Goal: Transaction & Acquisition: Purchase product/service

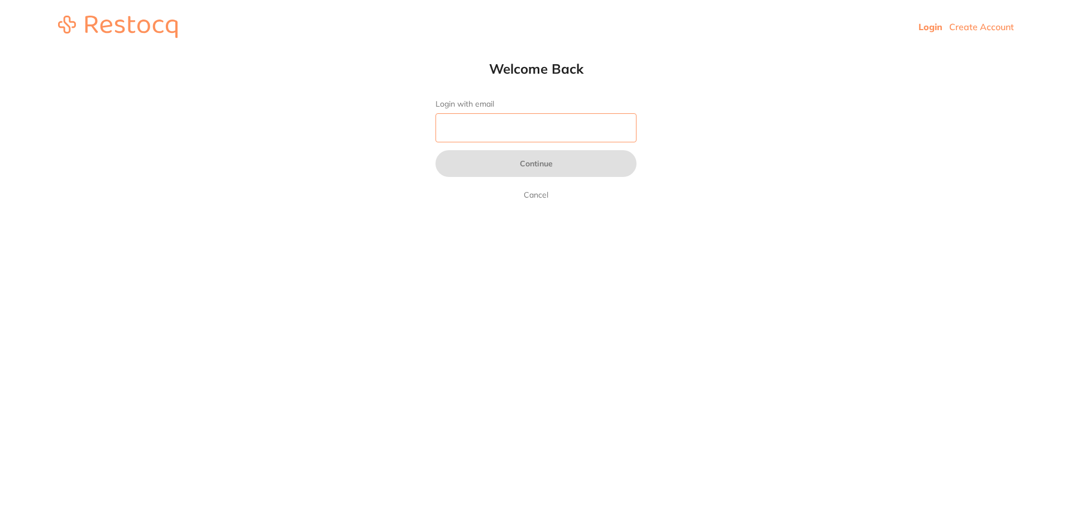
click at [602, 132] on input "Login with email" at bounding box center [535, 127] width 201 height 29
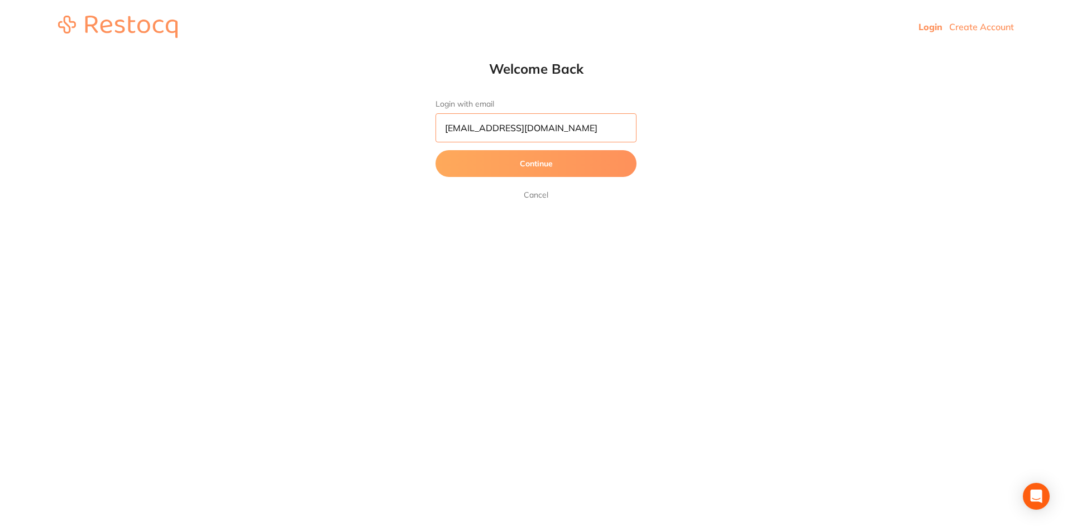
scroll to position [0, 3]
type input "[EMAIL_ADDRESS][DOMAIN_NAME]"
click at [435, 150] on button "Continue" at bounding box center [535, 163] width 201 height 27
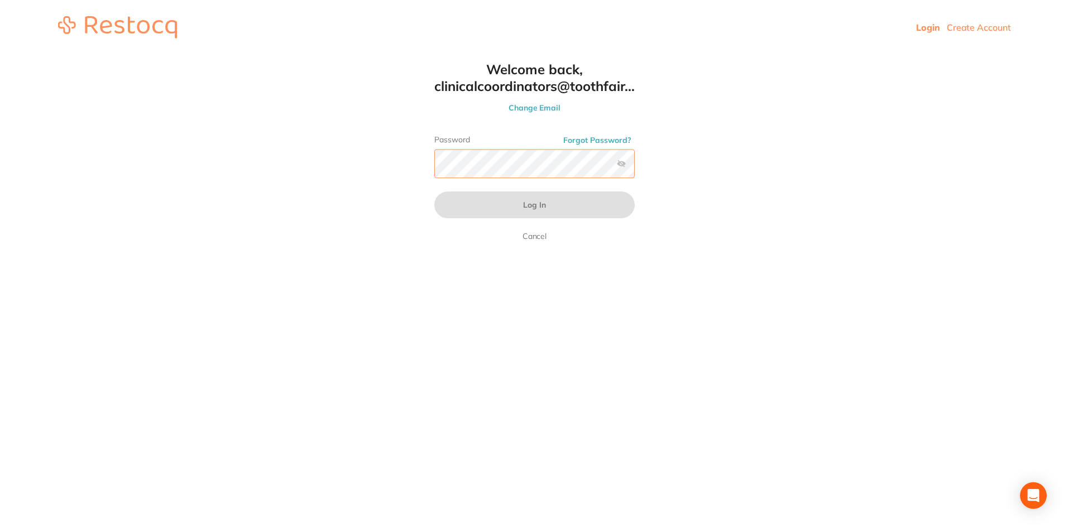
scroll to position [0, 0]
click at [435, 191] on button "Log In" at bounding box center [535, 204] width 201 height 27
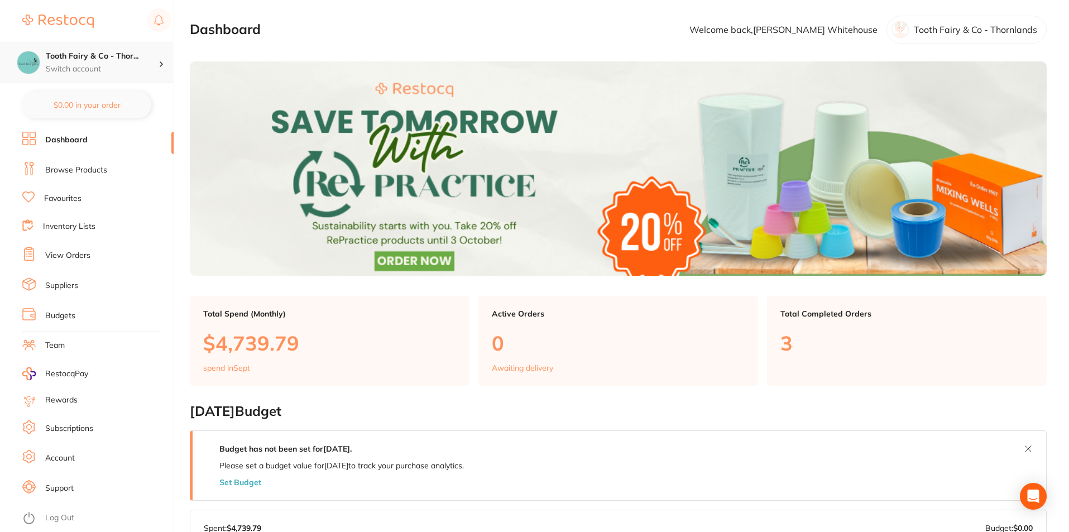
click at [99, 57] on h4 "Tooth Fairy & Co - Thor..." at bounding box center [102, 56] width 113 height 11
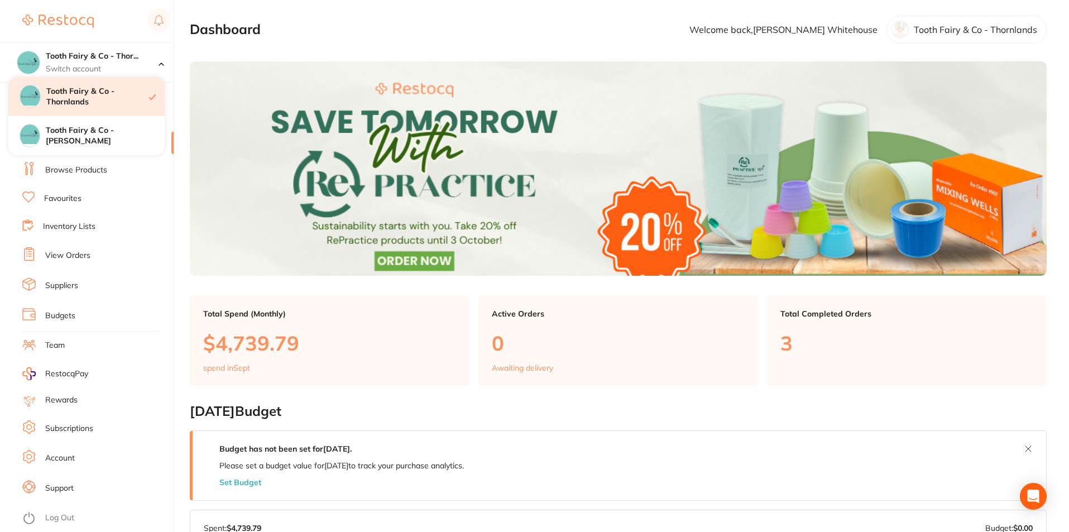
click at [94, 94] on h4 "Tooth Fairy & Co - Thornlands" at bounding box center [97, 97] width 103 height 22
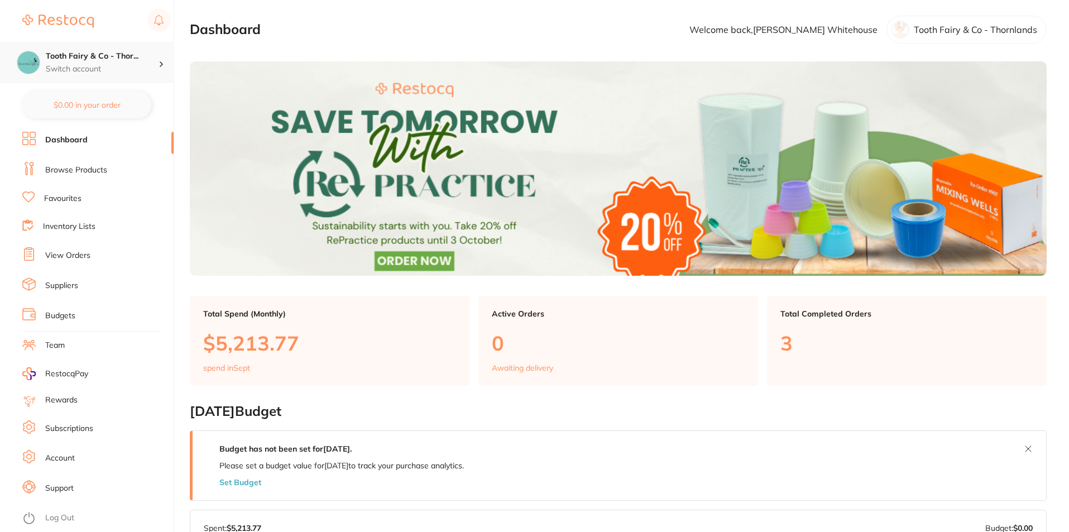
click at [99, 66] on p "Switch account" at bounding box center [102, 69] width 113 height 11
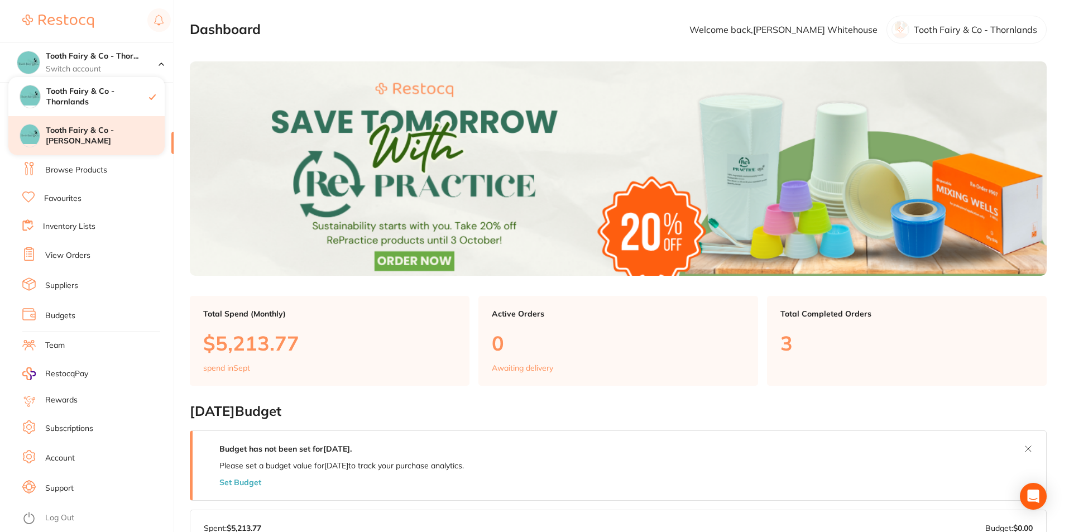
click at [111, 137] on h4 "Tooth Fairy & Co - [PERSON_NAME]" at bounding box center [105, 136] width 119 height 22
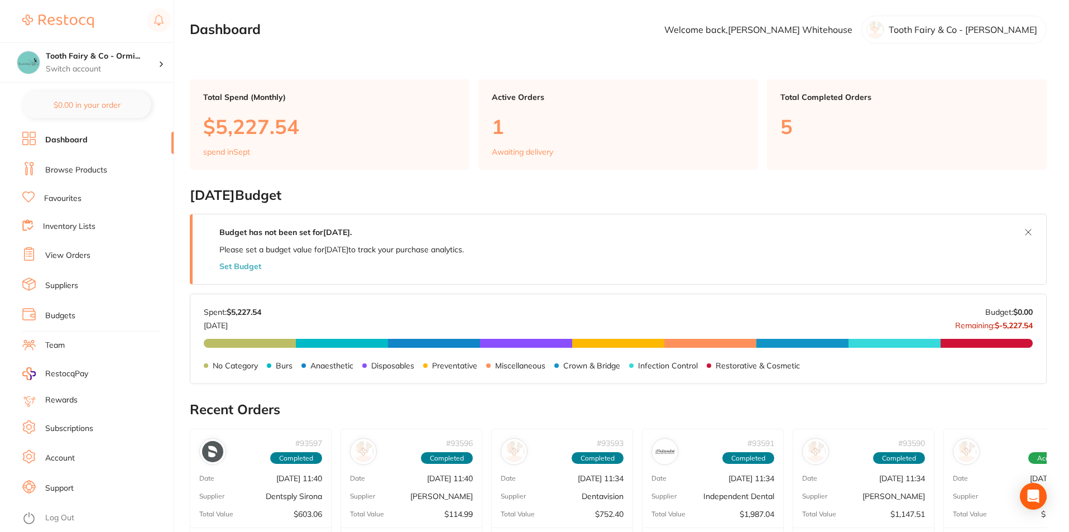
click at [509, 143] on div "Active Orders 1 Awaiting delivery" at bounding box center [618, 124] width 280 height 90
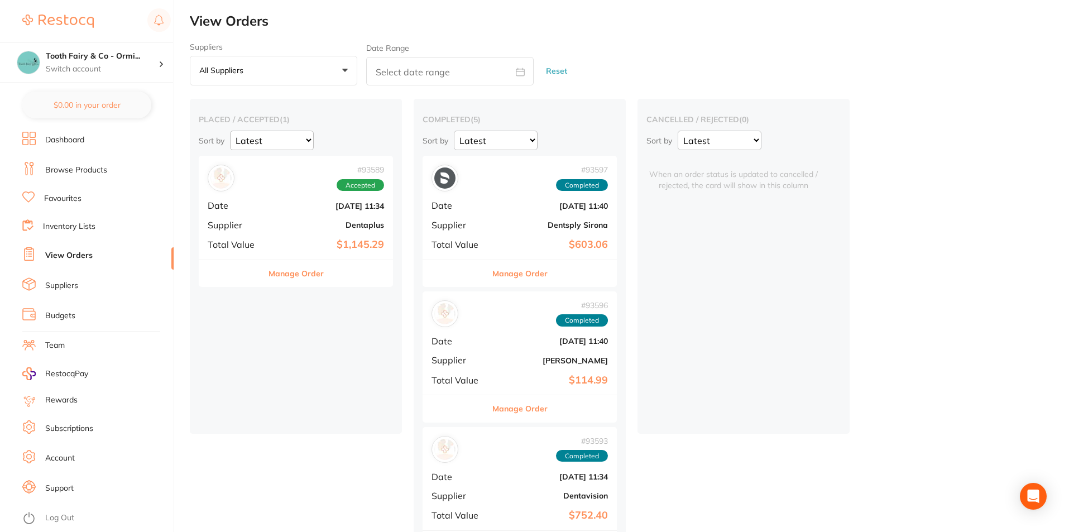
click at [54, 200] on link "Favourites" at bounding box center [62, 198] width 37 height 11
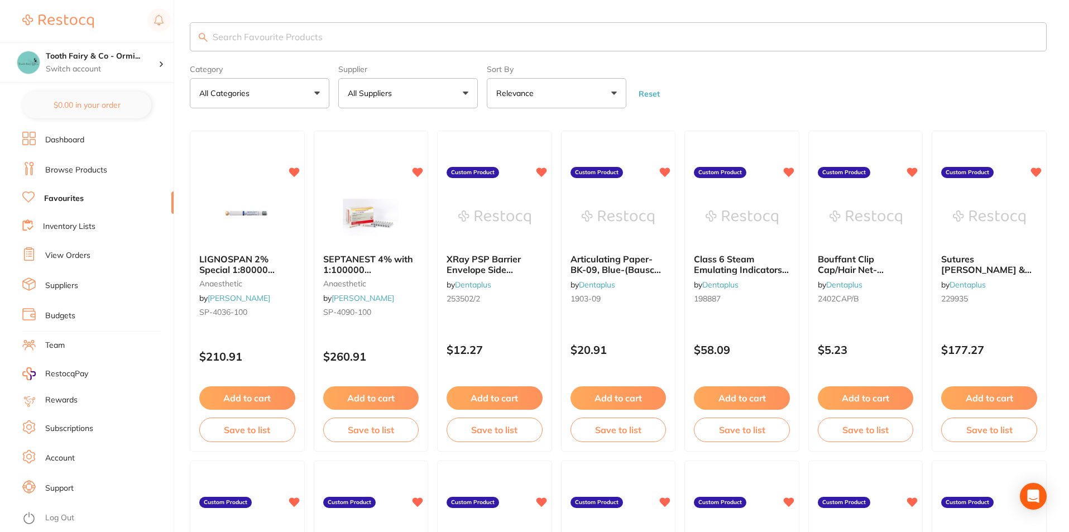
click at [68, 285] on link "Suppliers" at bounding box center [61, 285] width 33 height 11
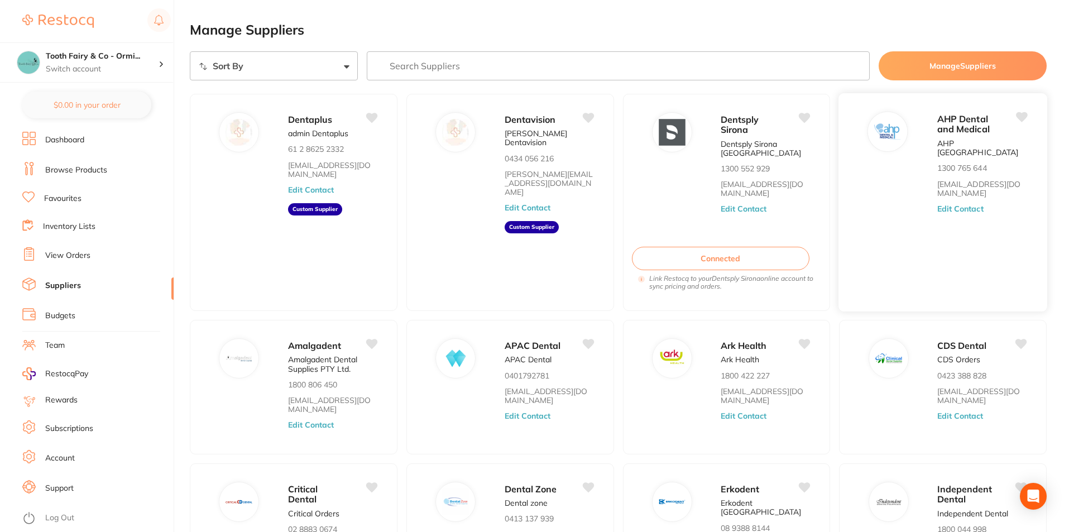
scroll to position [143, 0]
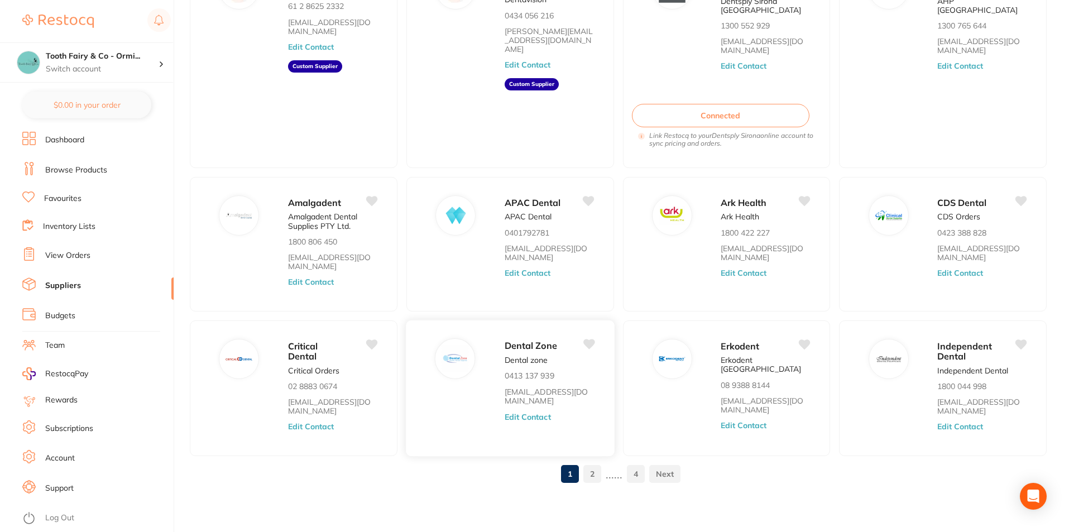
click at [591, 472] on link "2" at bounding box center [592, 474] width 18 height 22
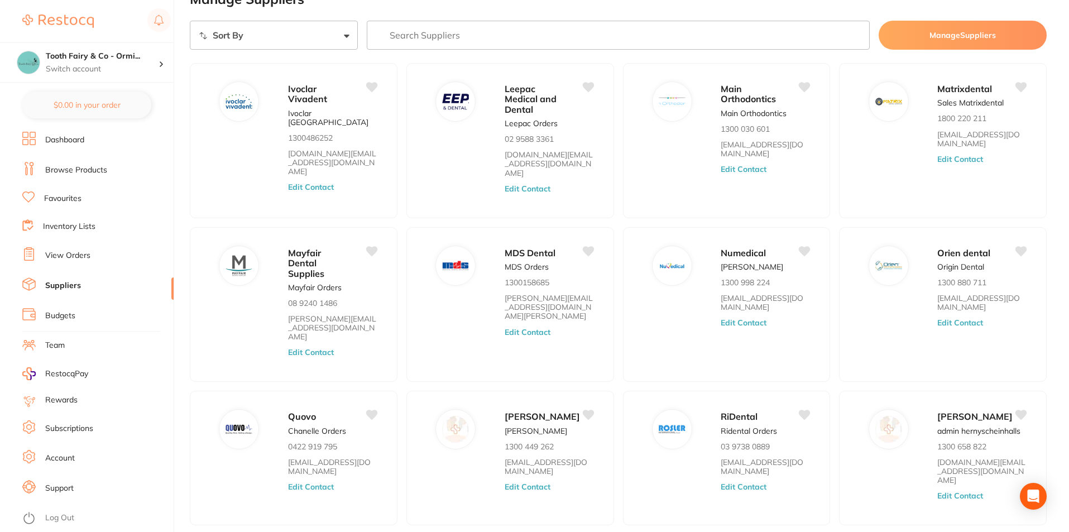
scroll to position [0, 0]
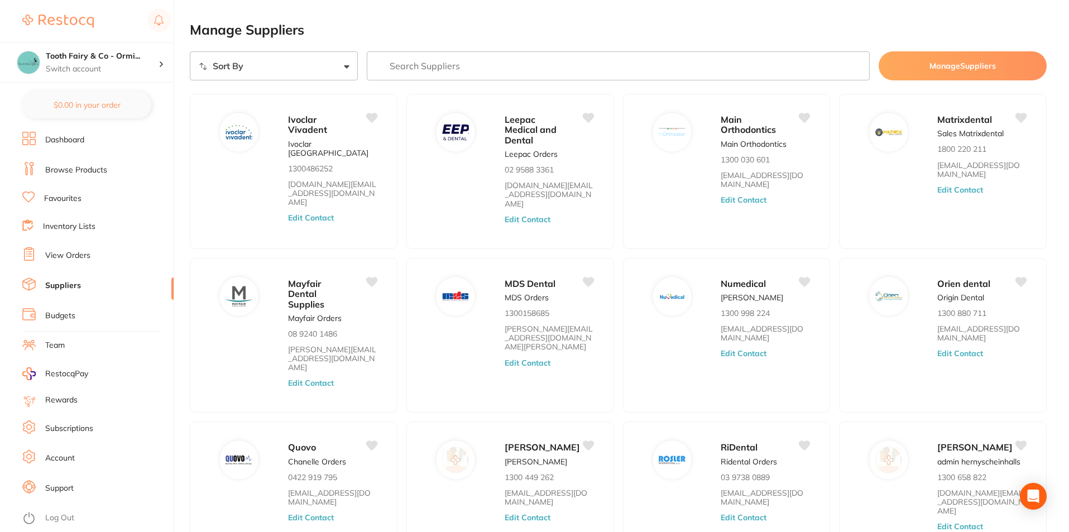
click at [73, 191] on ul "Dashboard Browse Products Favourites Inventory Lists View Orders Suppliers Budg…" at bounding box center [97, 332] width 151 height 400
click at [72, 194] on link "Favourites" at bounding box center [62, 198] width 37 height 11
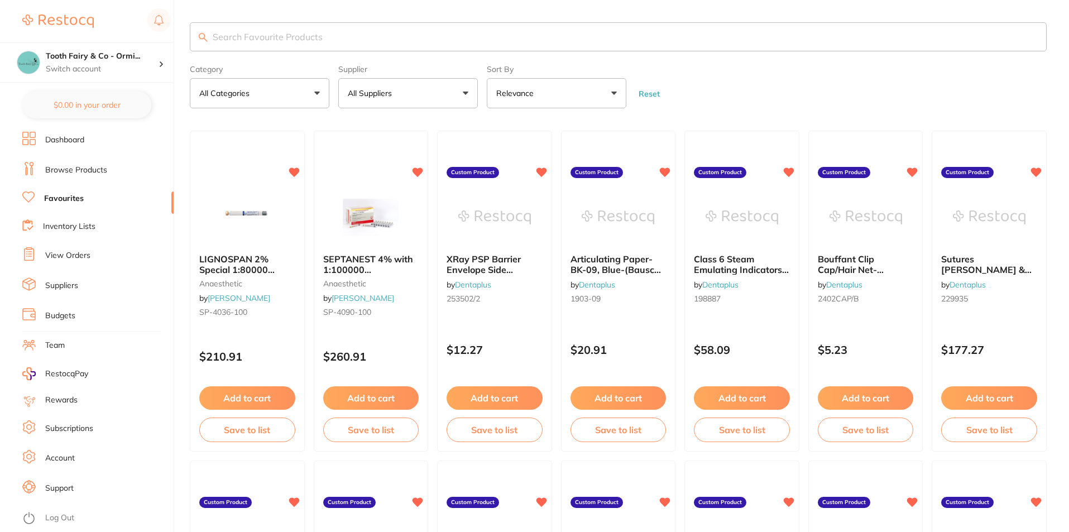
click at [310, 86] on button "All Categories" at bounding box center [260, 93] width 140 height 30
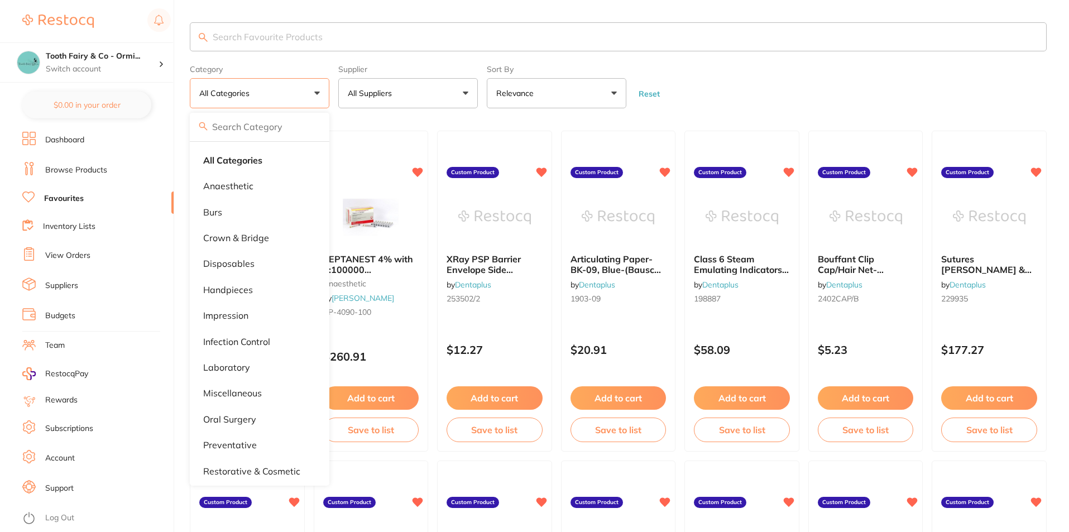
click at [310, 86] on button "All Categories" at bounding box center [260, 93] width 140 height 30
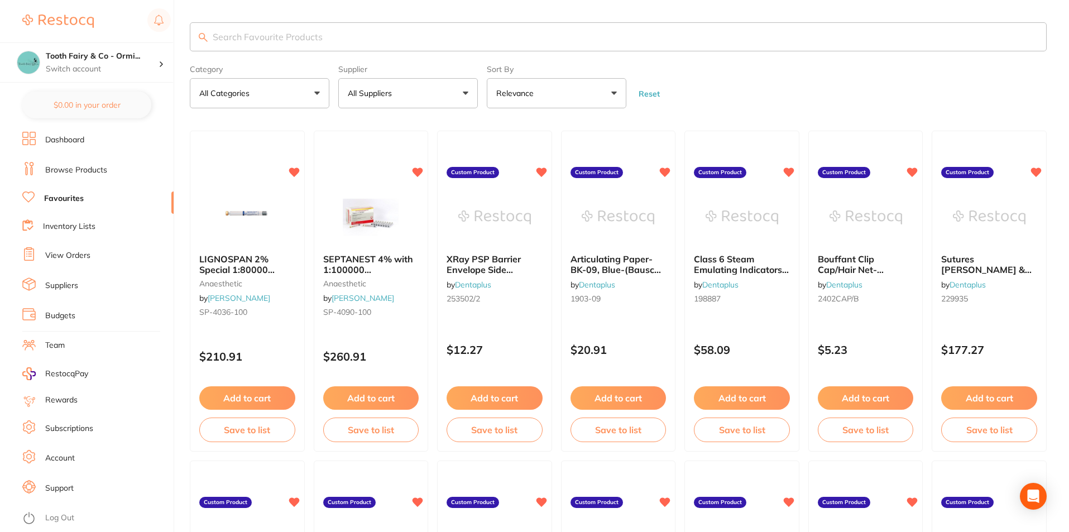
click at [373, 84] on button "All Suppliers" at bounding box center [408, 93] width 140 height 30
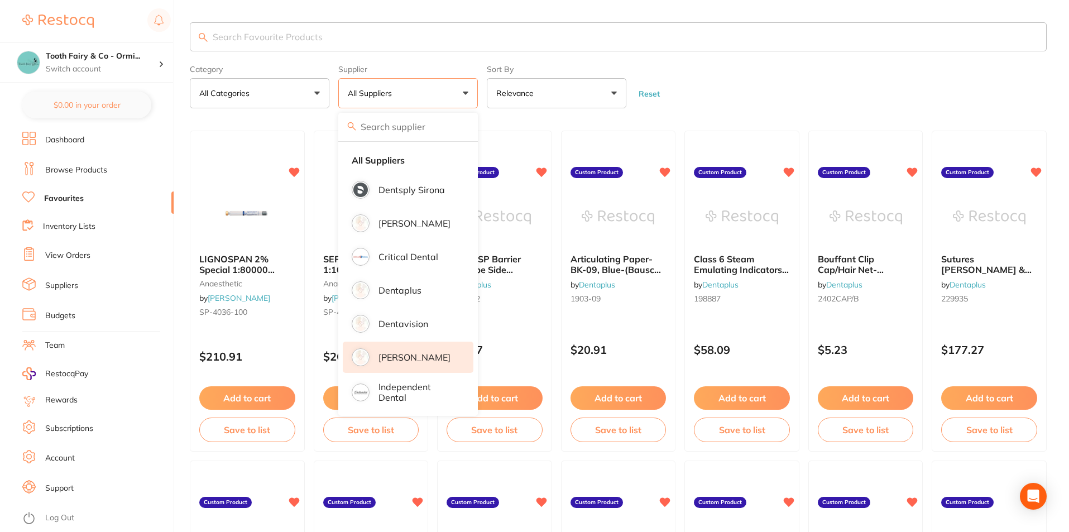
click at [398, 352] on p "[PERSON_NAME]" at bounding box center [414, 357] width 72 height 10
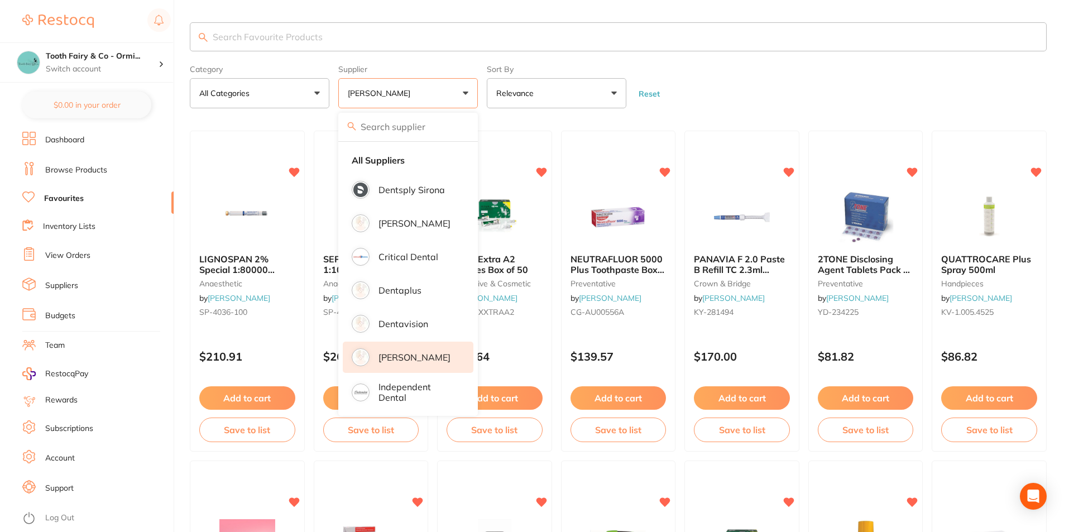
click at [310, 54] on section "Category All Categories All Categories anaesthetic crown & bridge handpieces im…" at bounding box center [618, 65] width 857 height 86
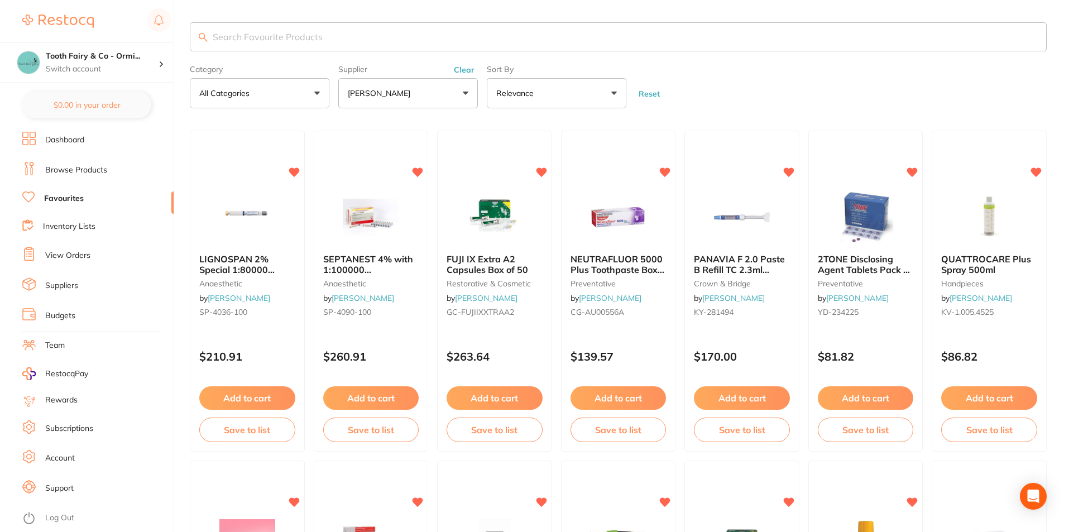
click at [82, 255] on link "View Orders" at bounding box center [67, 255] width 45 height 11
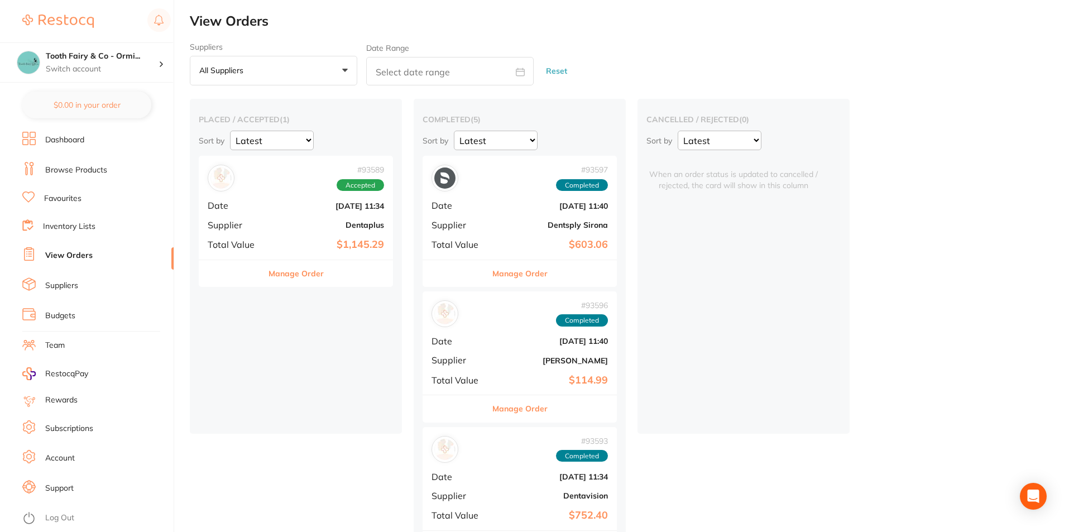
click at [69, 170] on link "Browse Products" at bounding box center [76, 170] width 62 height 11
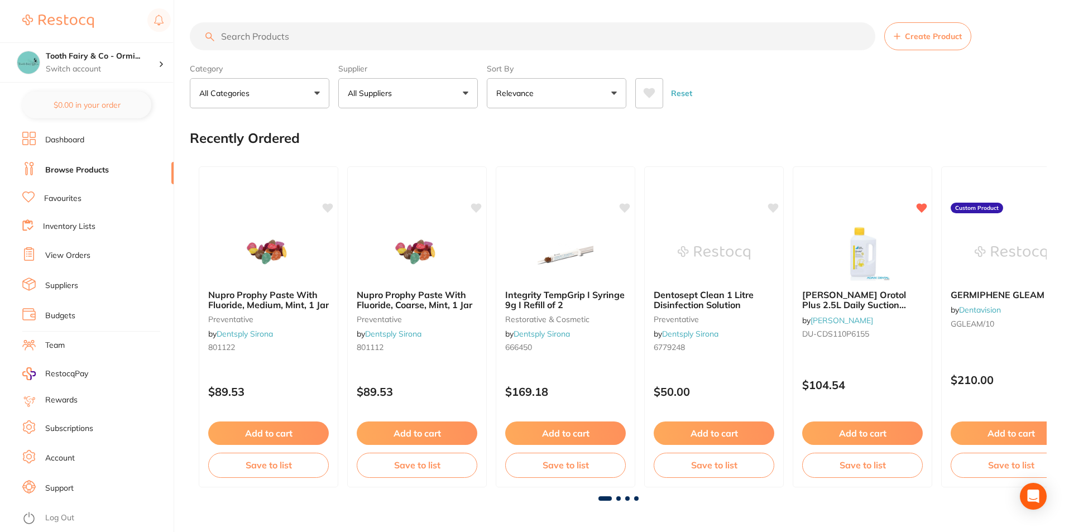
click at [80, 257] on link "View Orders" at bounding box center [67, 255] width 45 height 11
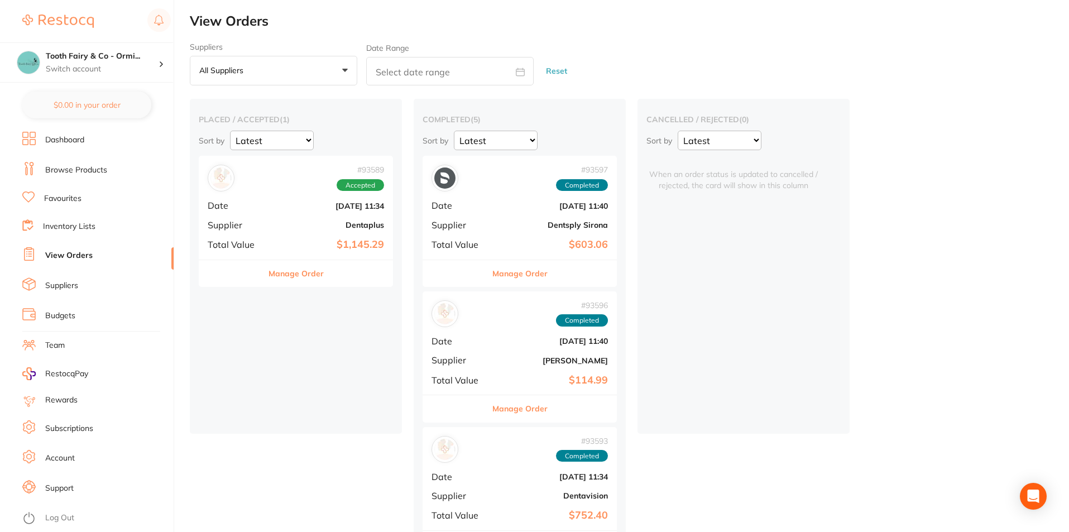
click at [519, 269] on button "Manage Order" at bounding box center [519, 273] width 55 height 27
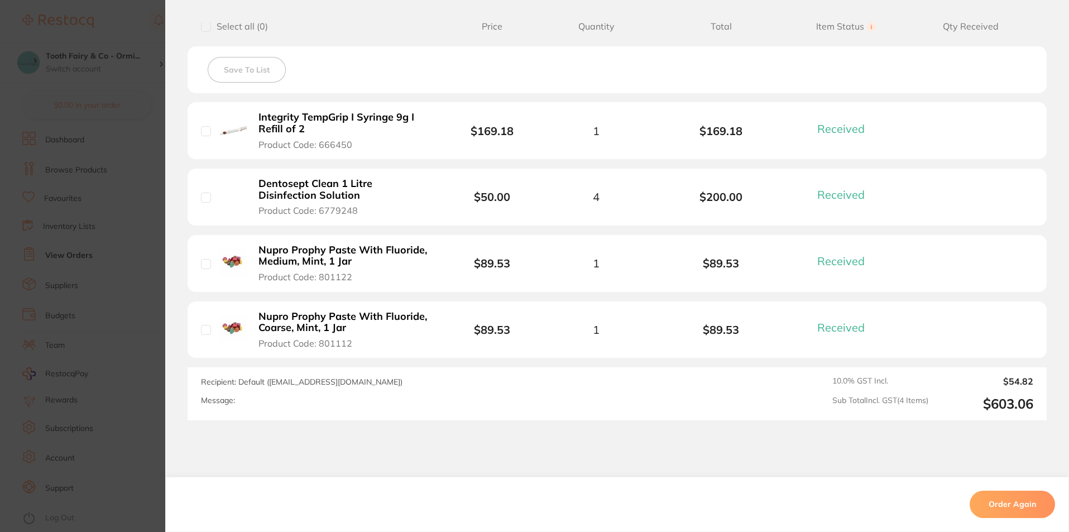
scroll to position [345, 0]
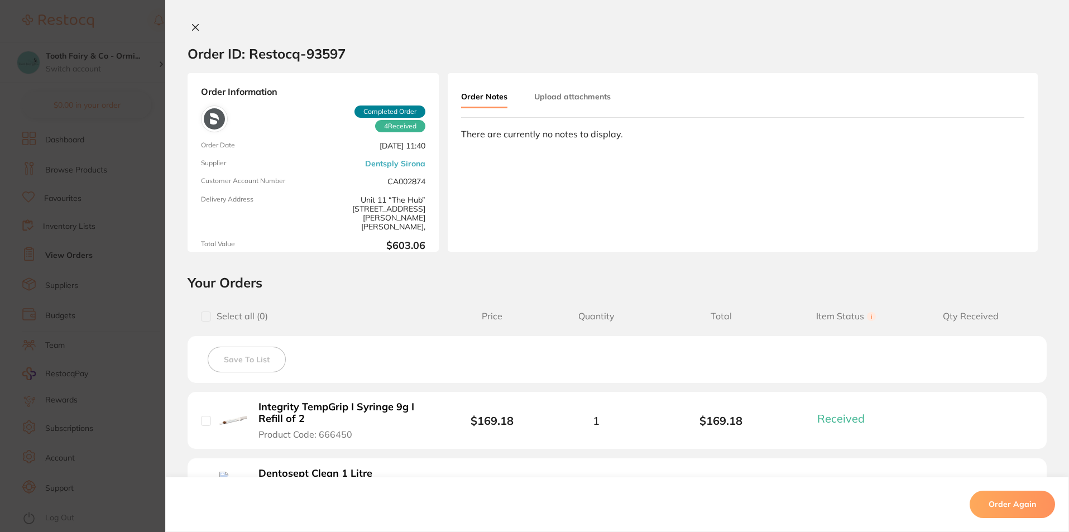
click at [193, 22] on div "Order ID: Restocq- 93597 Order Information 4 Received Completed Order Order Dat…" at bounding box center [617, 266] width 904 height 532
click at [197, 30] on button at bounding box center [196, 28] width 16 height 12
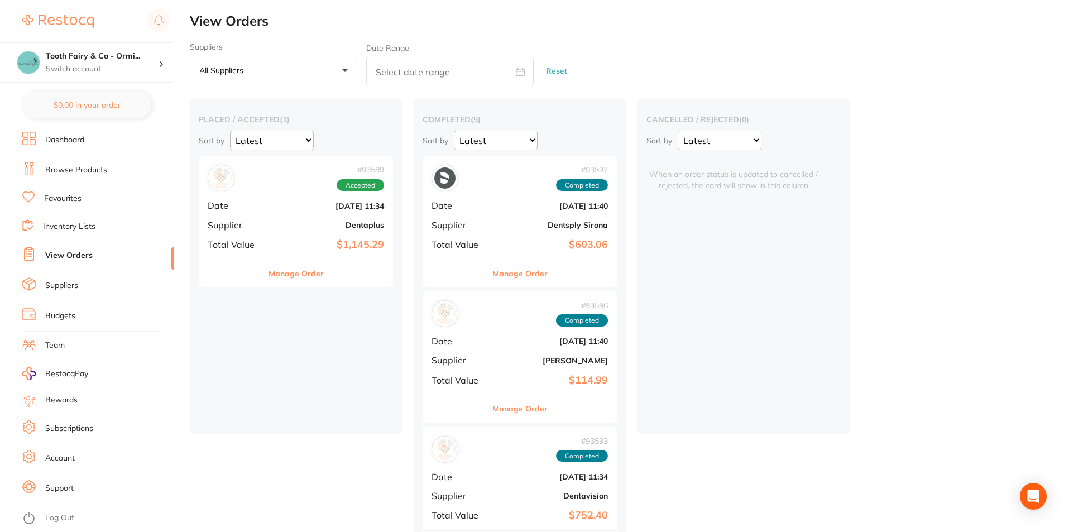
click at [63, 287] on link "Suppliers" at bounding box center [61, 285] width 33 height 11
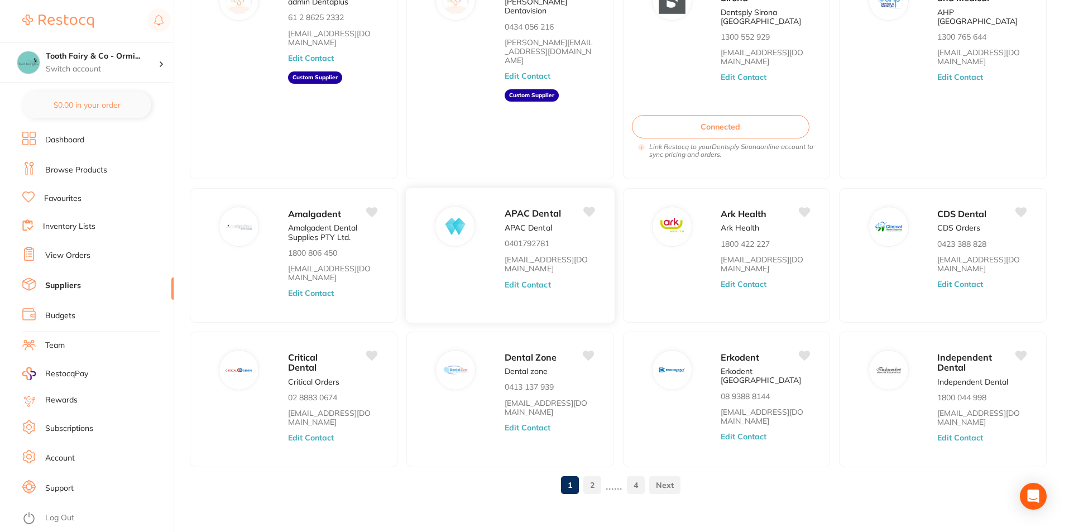
scroll to position [143, 0]
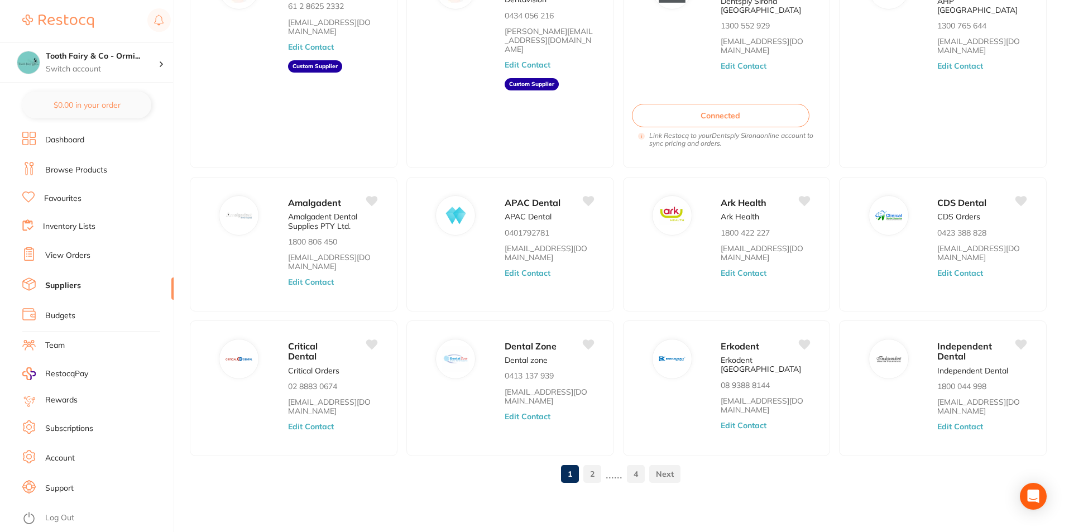
click at [598, 472] on link "2" at bounding box center [592, 474] width 18 height 22
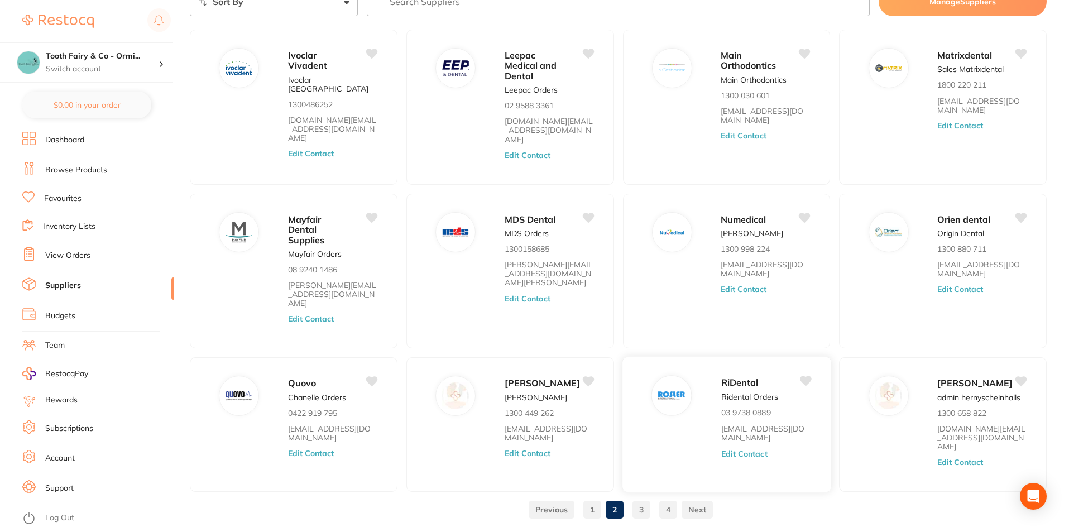
scroll to position [65, 0]
click at [940, 376] on span "[PERSON_NAME]" at bounding box center [975, 381] width 76 height 11
click at [957, 391] on p "admin hernyscheinhalls" at bounding box center [979, 395] width 84 height 9
click at [956, 376] on span "[PERSON_NAME]" at bounding box center [975, 381] width 76 height 11
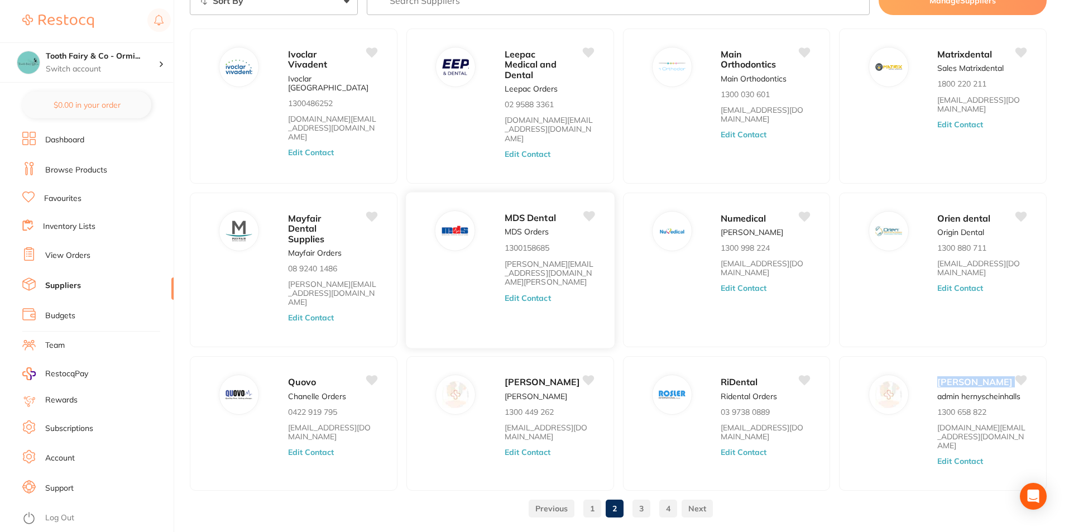
drag, startPoint x: 956, startPoint y: 351, endPoint x: 538, endPoint y: 304, distance: 420.8
click at [956, 376] on span "[PERSON_NAME]" at bounding box center [974, 381] width 75 height 11
click at [305, 148] on button "Edit Contact" at bounding box center [311, 152] width 46 height 9
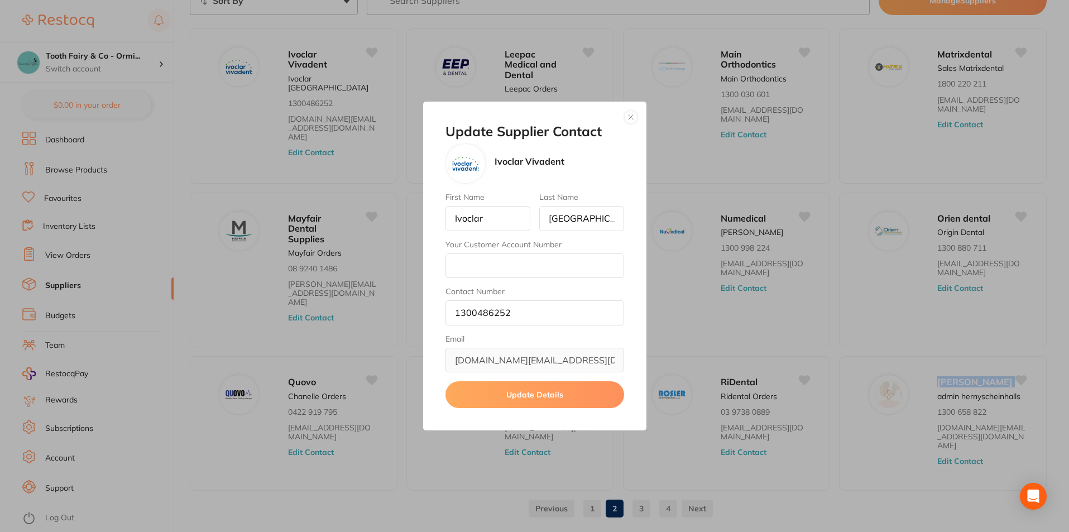
click at [629, 116] on button "button" at bounding box center [630, 117] width 13 height 13
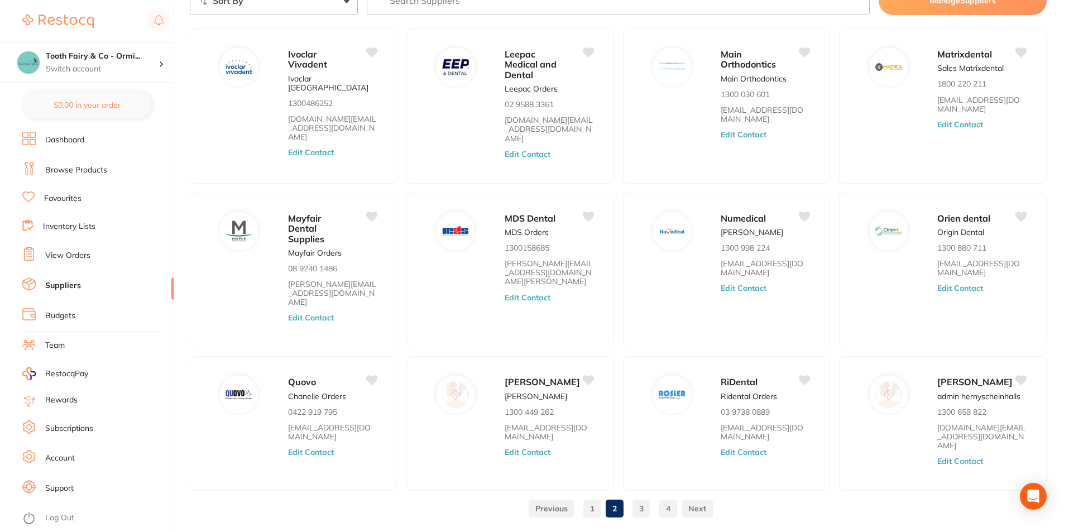
click at [68, 172] on link "Browse Products" at bounding box center [76, 170] width 62 height 11
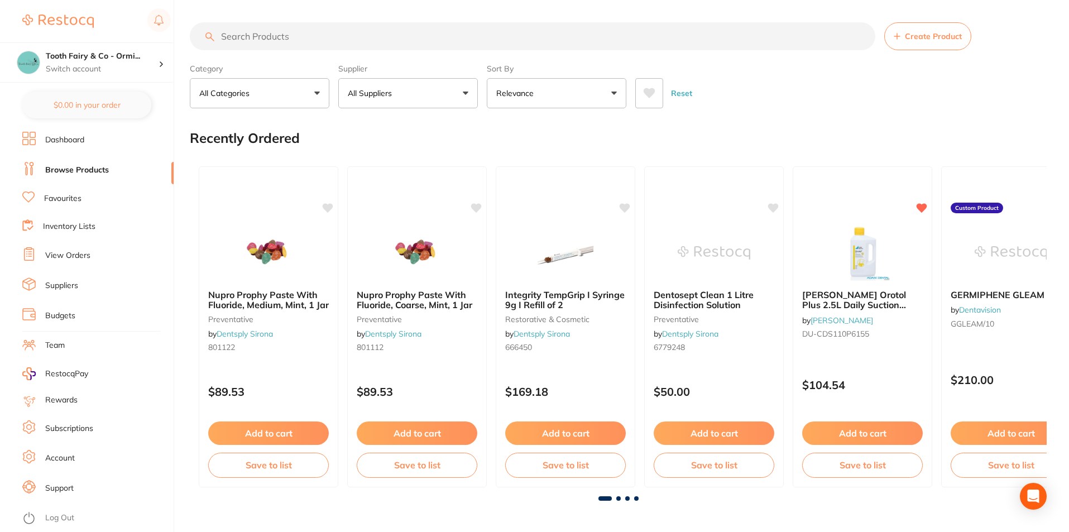
drag, startPoint x: 314, startPoint y: 86, endPoint x: 303, endPoint y: 108, distance: 24.2
click at [314, 86] on button "All Categories" at bounding box center [260, 93] width 140 height 30
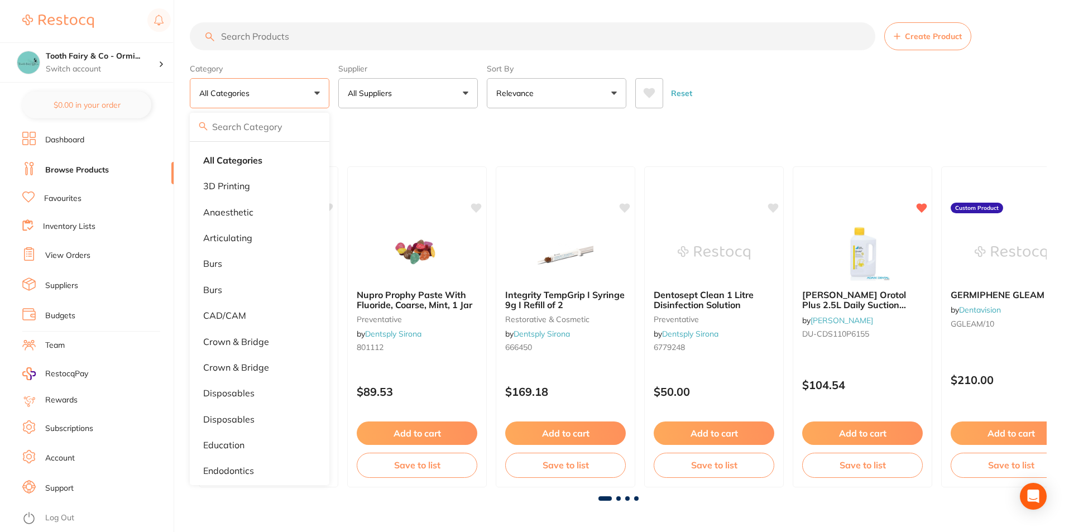
click at [363, 84] on button "All Suppliers" at bounding box center [408, 93] width 140 height 30
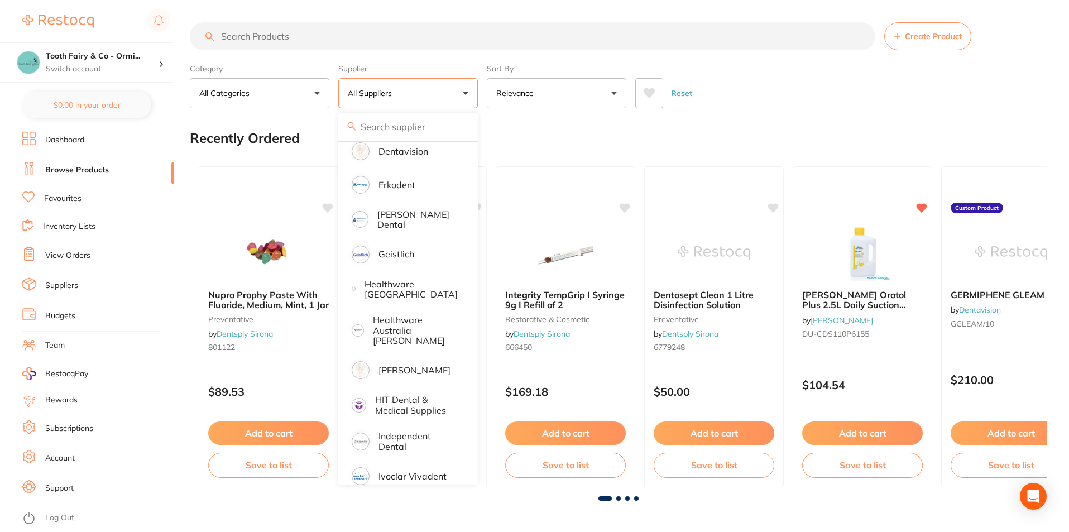
scroll to position [447, 0]
click at [395, 364] on p "[PERSON_NAME]" at bounding box center [414, 369] width 72 height 10
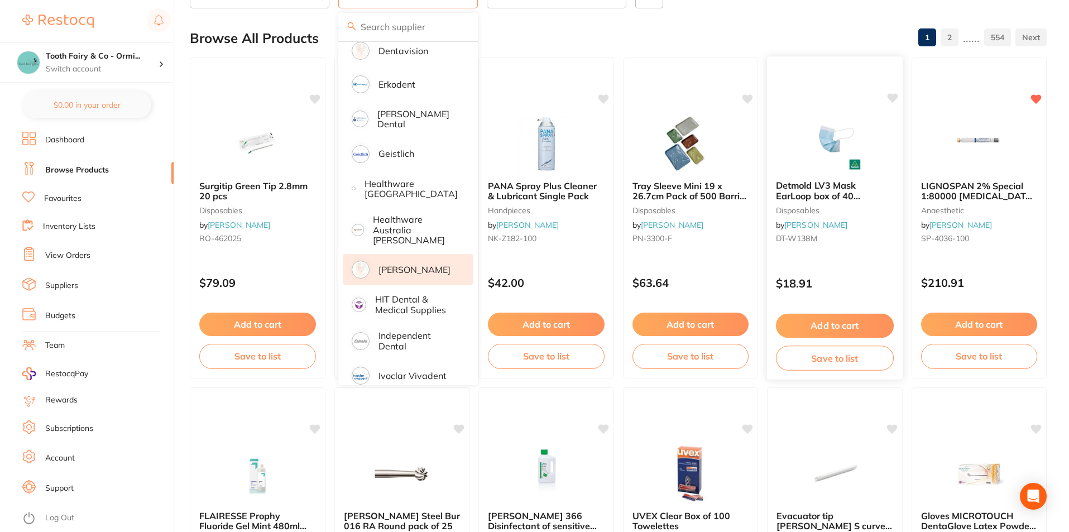
scroll to position [112, 0]
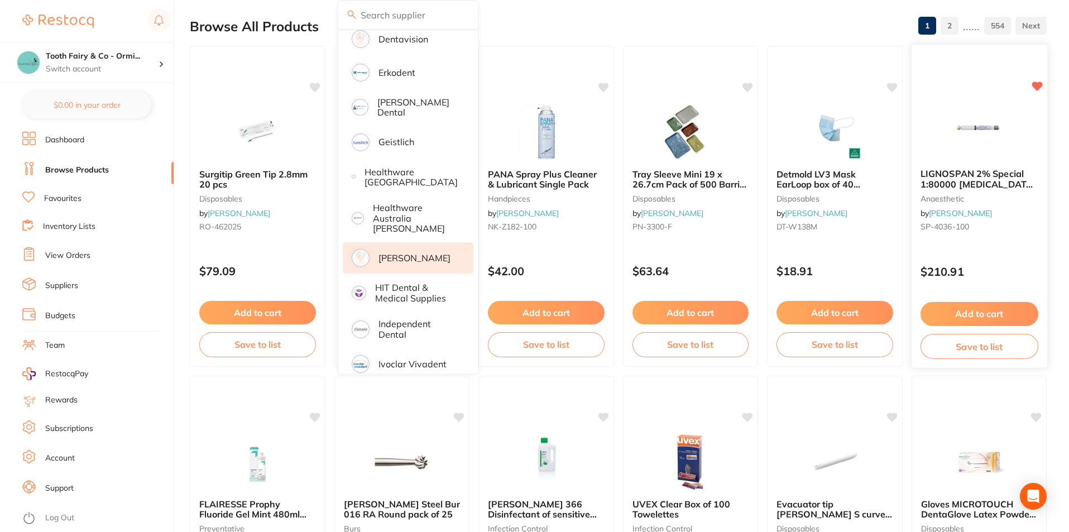
click at [977, 170] on span "LIGNOSPAN 2% Special 1:80000 adrenalin 2.2ml 2xBox 50 Blue" at bounding box center [978, 184] width 116 height 32
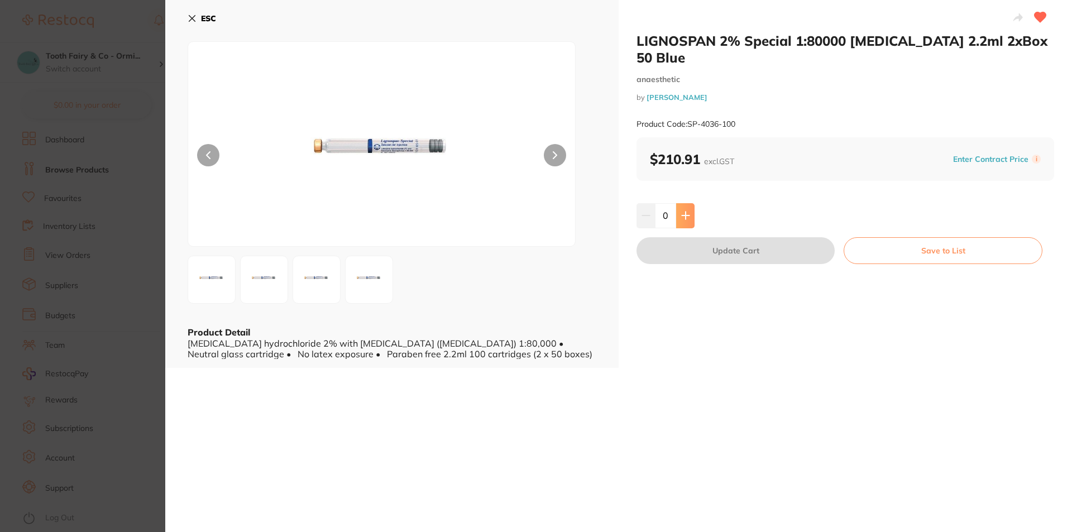
click at [684, 203] on button at bounding box center [685, 215] width 18 height 25
type input "1"
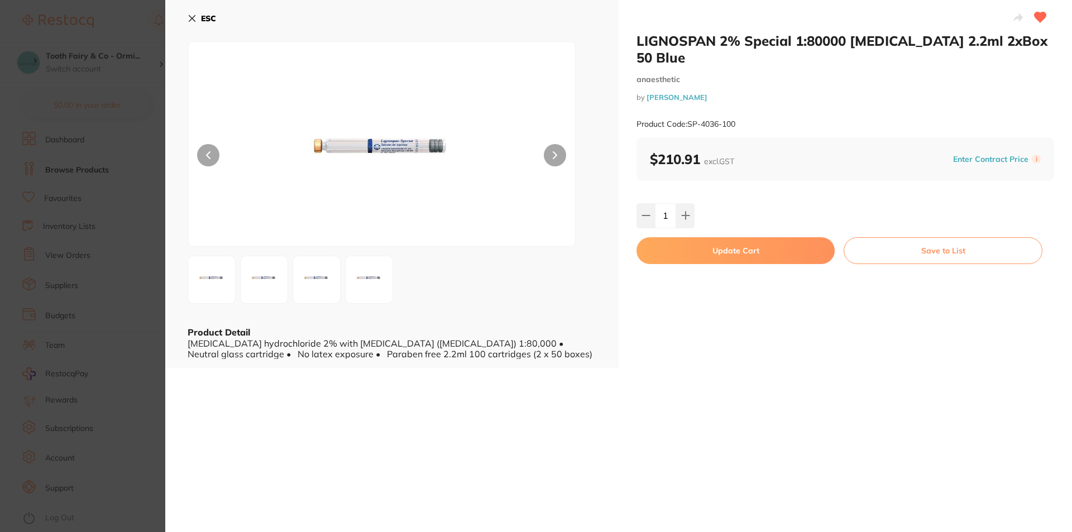
click at [760, 237] on button "Update Cart" at bounding box center [735, 250] width 198 height 27
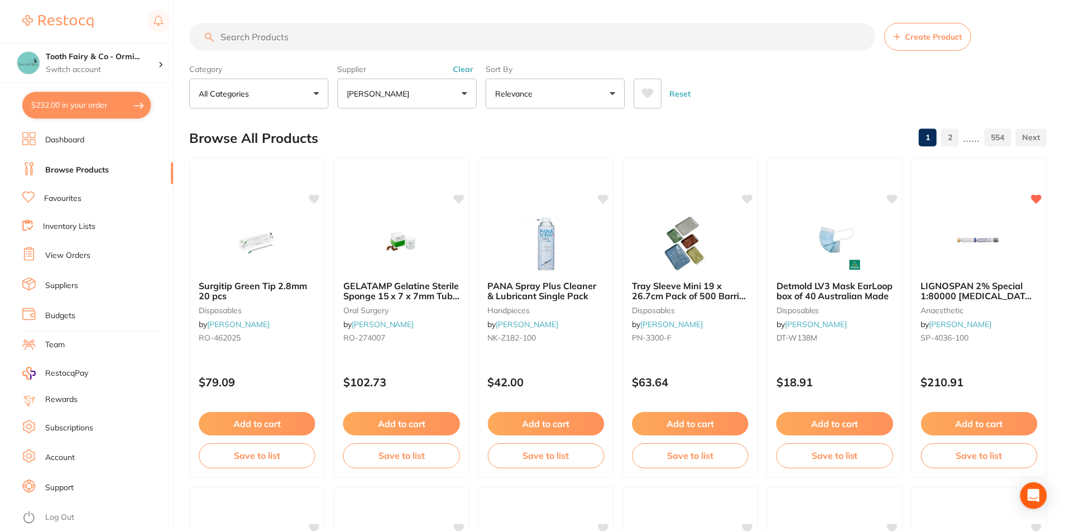
scroll to position [112, 0]
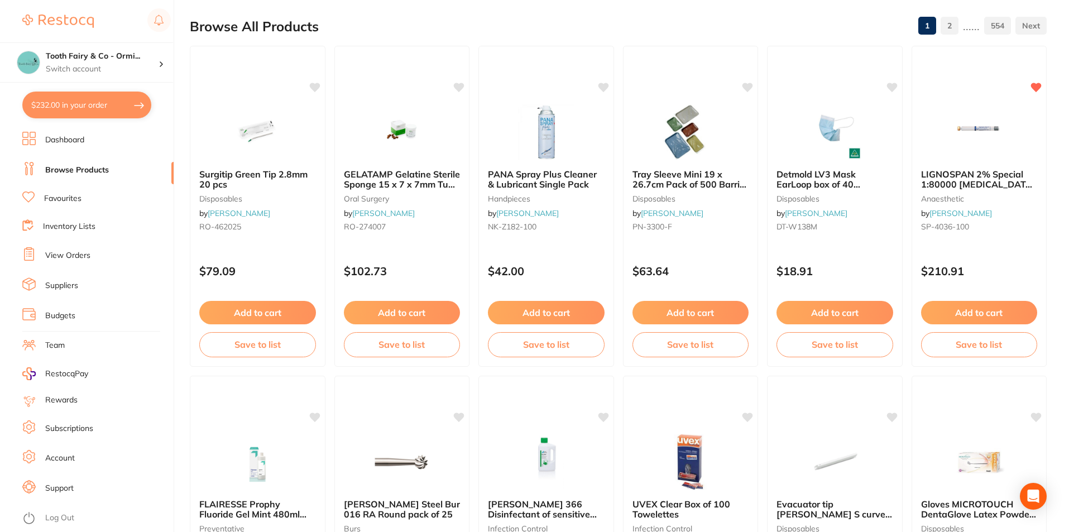
click at [63, 112] on button "$232.00 in your order" at bounding box center [86, 105] width 129 height 27
checkbox input "true"
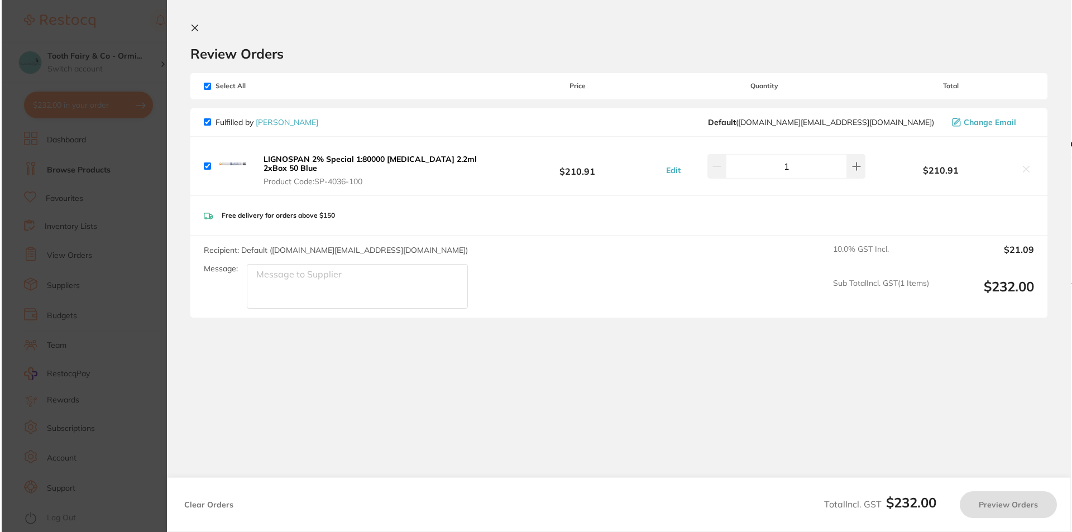
scroll to position [0, 0]
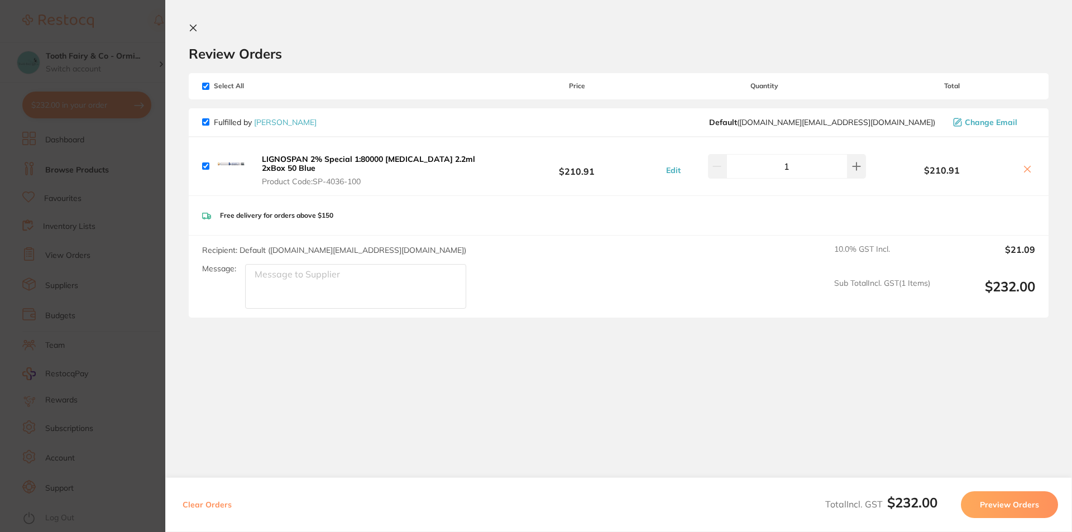
click at [1006, 504] on button "Preview Orders" at bounding box center [1009, 504] width 97 height 27
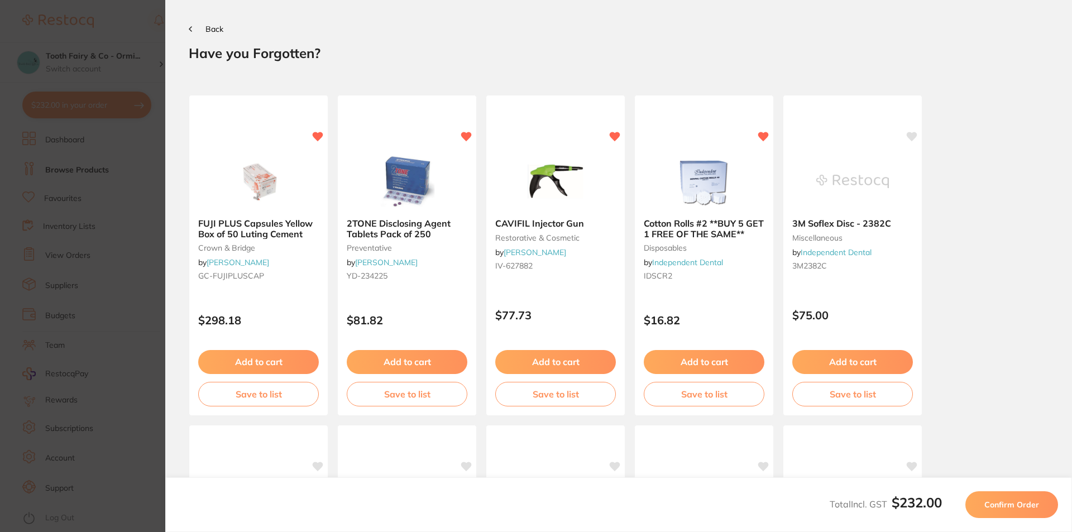
click at [1006, 503] on span "Confirm Order" at bounding box center [1011, 505] width 55 height 10
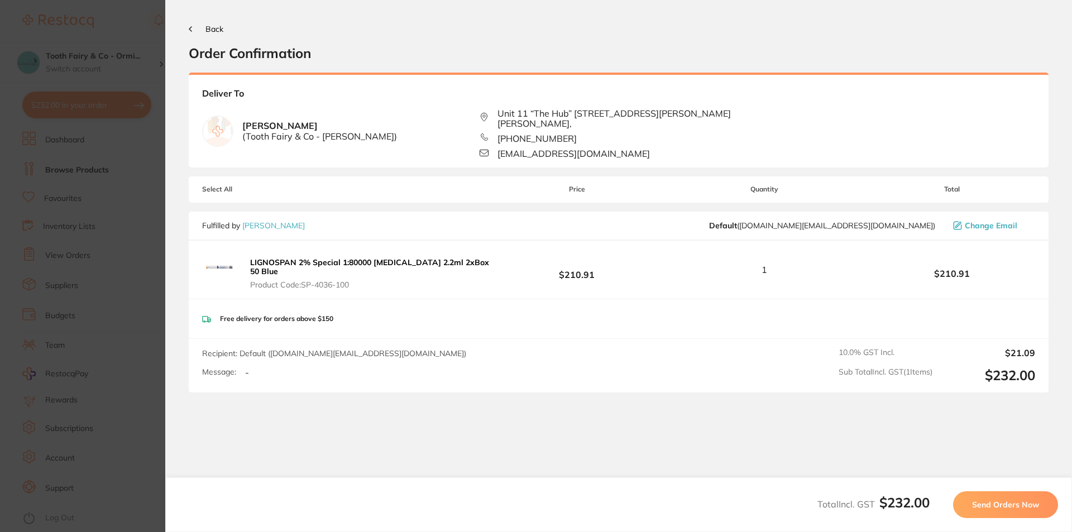
click at [1020, 502] on span "Send Orders Now" at bounding box center [1005, 505] width 67 height 10
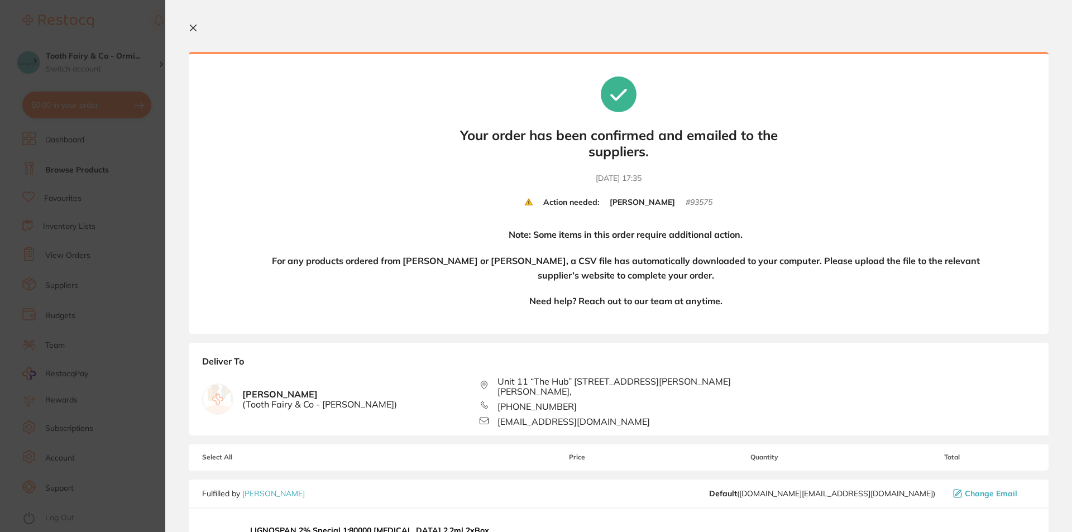
click at [194, 29] on icon at bounding box center [193, 27] width 9 height 9
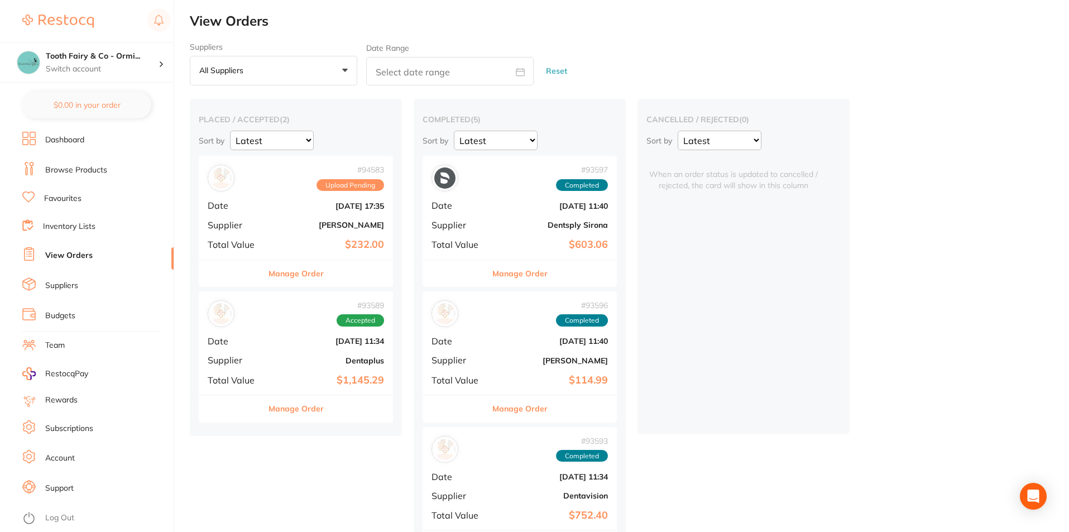
click at [73, 252] on link "View Orders" at bounding box center [68, 255] width 47 height 11
click at [247, 200] on div "# 94583 Upload Pending Date Sept 24 2025, 17:35 Supplier Henry Schein Halas Tot…" at bounding box center [296, 207] width 194 height 103
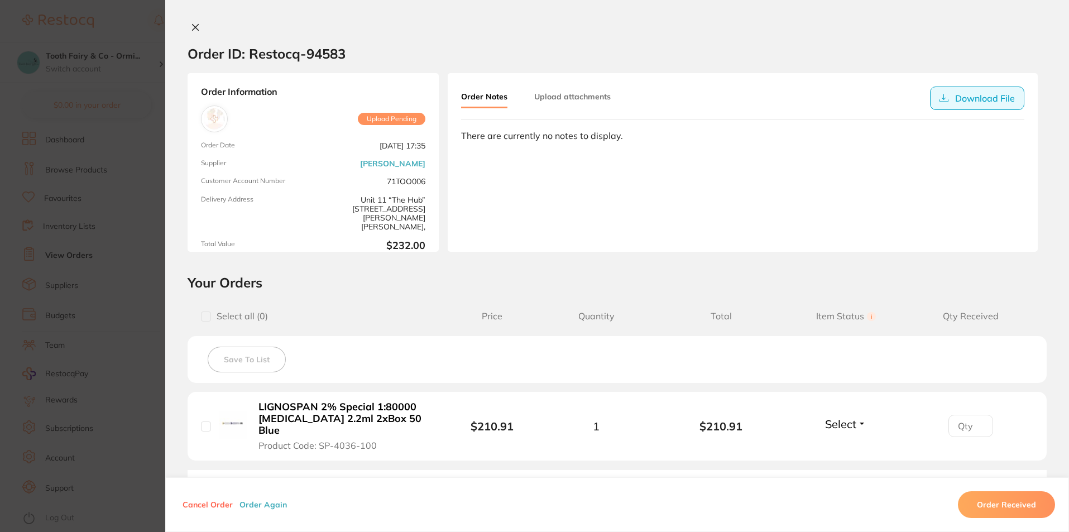
click at [968, 92] on button "Download File" at bounding box center [977, 98] width 94 height 23
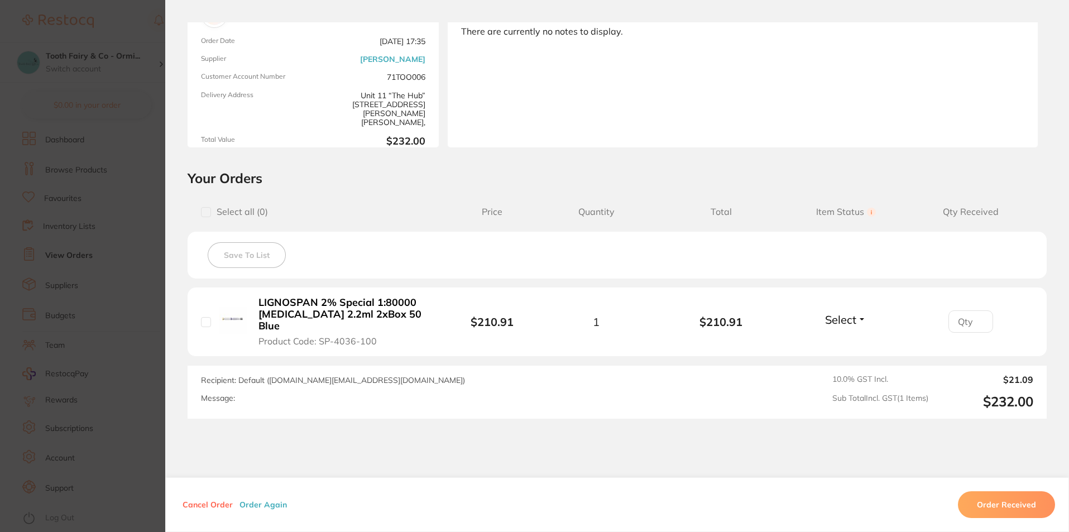
scroll to position [146, 0]
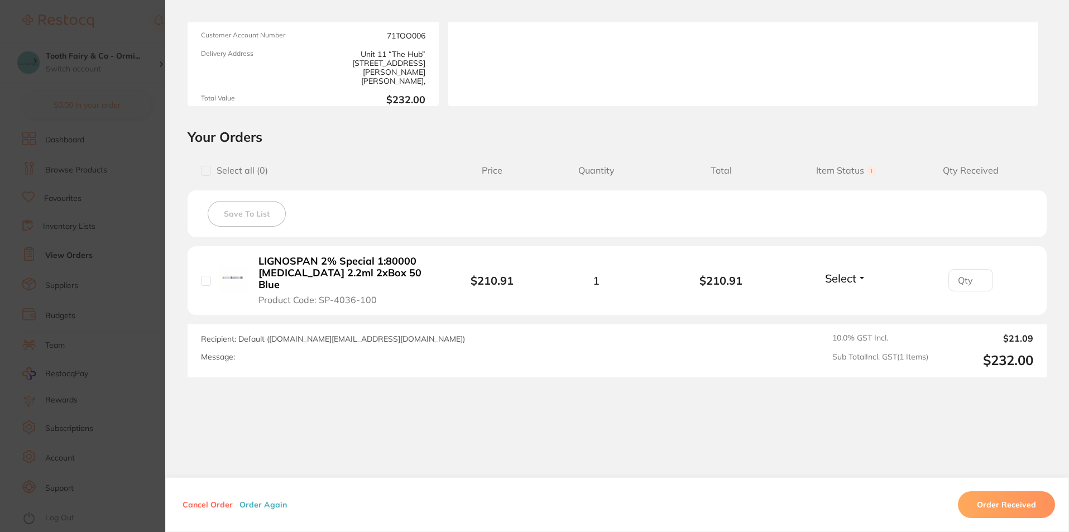
click at [205, 507] on button "Cancel Order" at bounding box center [207, 505] width 57 height 10
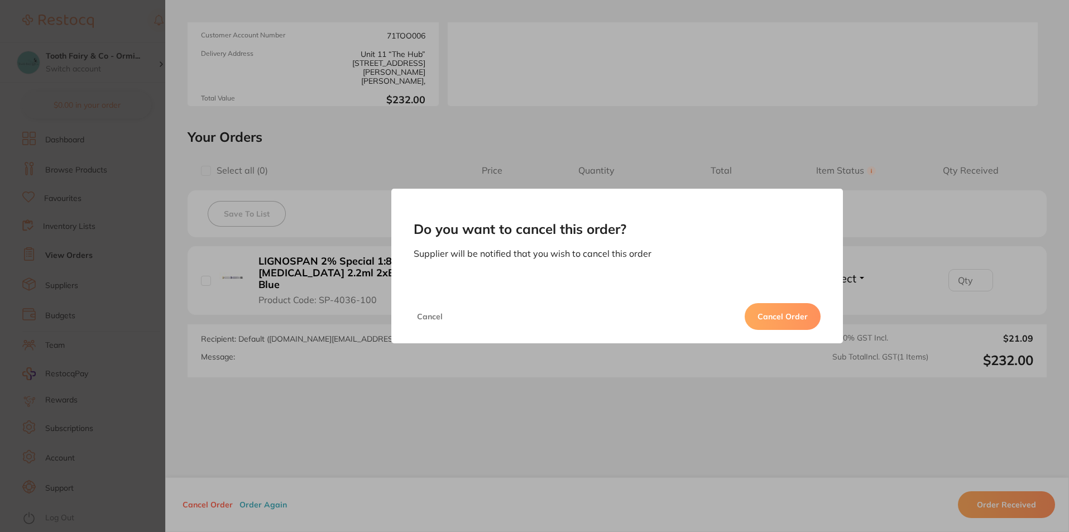
click at [794, 315] on button "Cancel Order" at bounding box center [783, 316] width 76 height 27
